Goal: Task Accomplishment & Management: Use online tool/utility

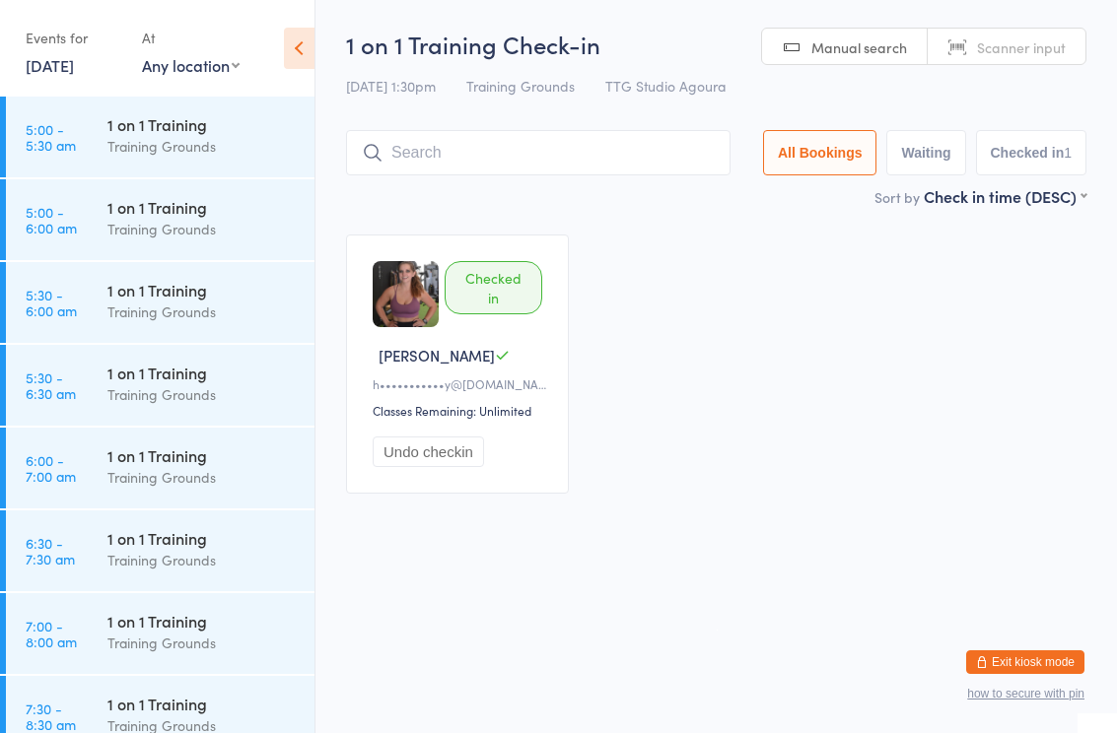
click at [728, 511] on div "Checked in Heather M h•••••••••••y@twc.com Classes Remaining: Unlimited Undo ch…" at bounding box center [716, 364] width 776 height 295
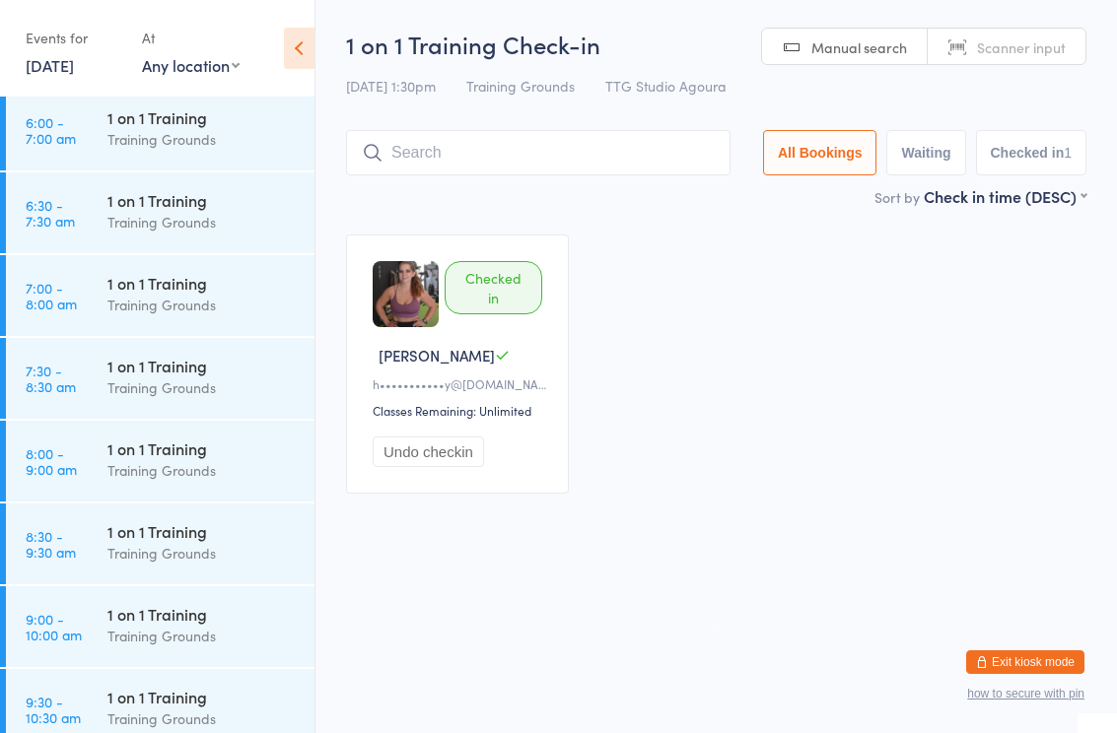
scroll to position [341, 0]
click at [162, 651] on div "1 on 1 Training Training Grounds" at bounding box center [210, 622] width 207 height 78
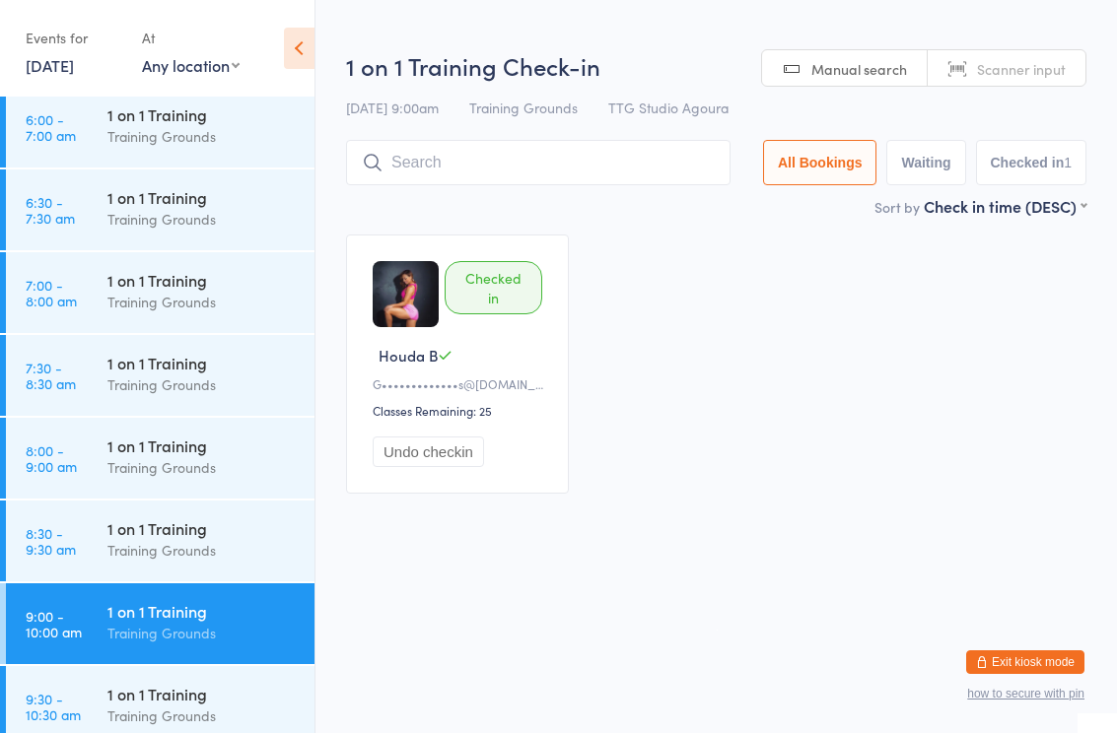
click at [559, 162] on input "search" at bounding box center [538, 162] width 384 height 45
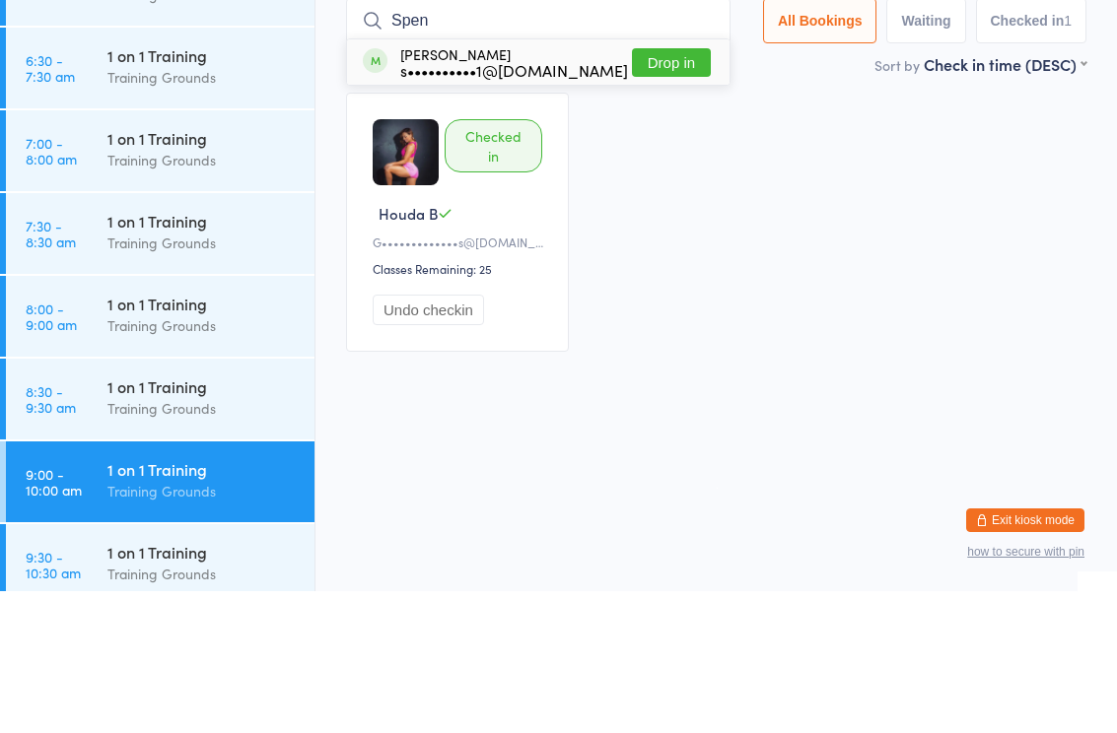
type input "Spen"
click at [689, 190] on button "Drop in" at bounding box center [671, 204] width 79 height 29
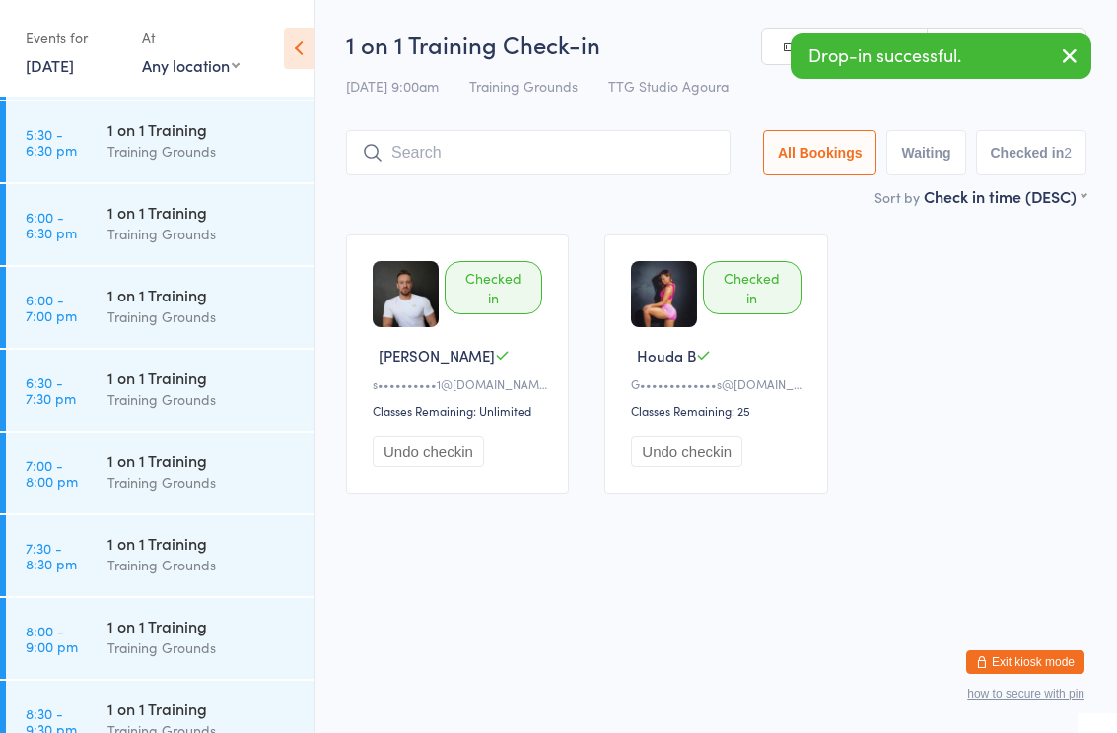
scroll to position [2229, 0]
click at [206, 134] on div "1 on 1 Training" at bounding box center [202, 130] width 190 height 22
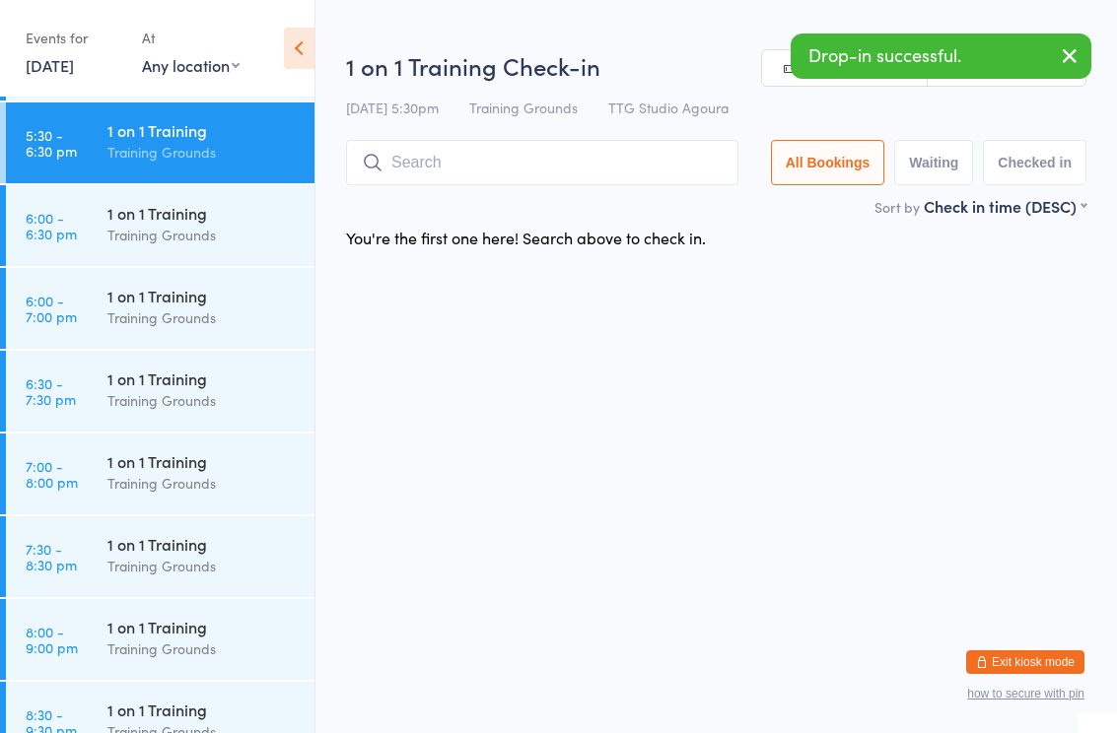
click at [600, 173] on input "search" at bounding box center [542, 162] width 392 height 45
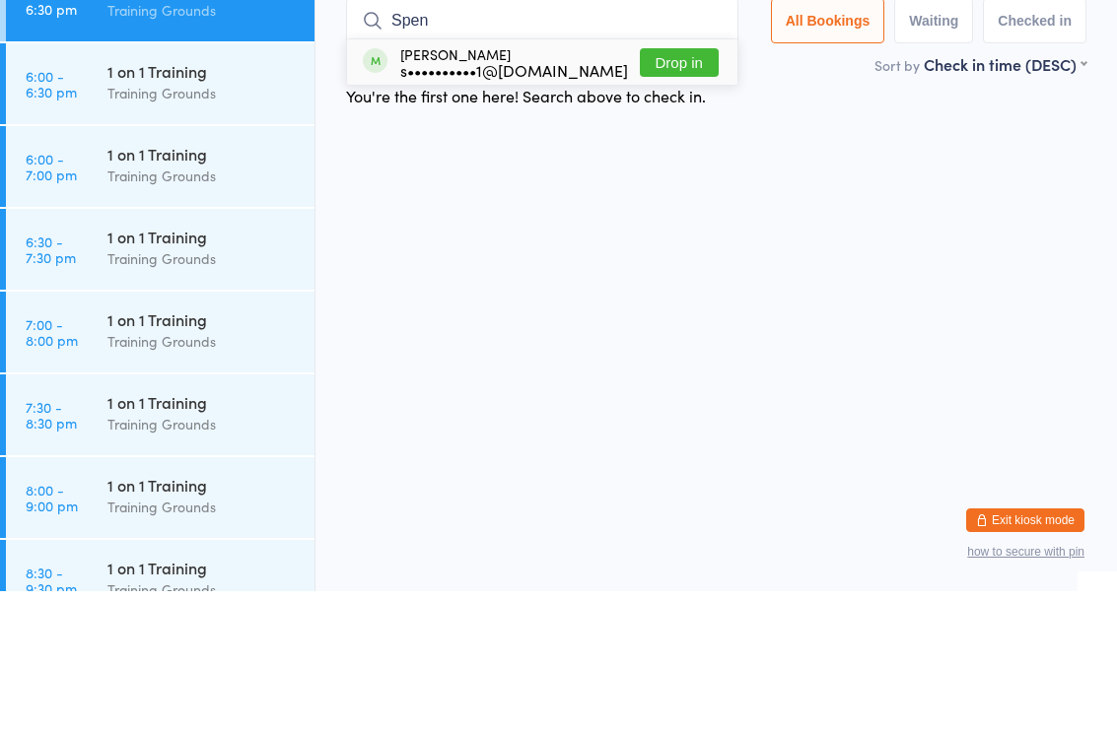
type input "Spen"
click at [684, 190] on button "Drop in" at bounding box center [679, 204] width 79 height 29
